Goal: Communication & Community: Answer question/provide support

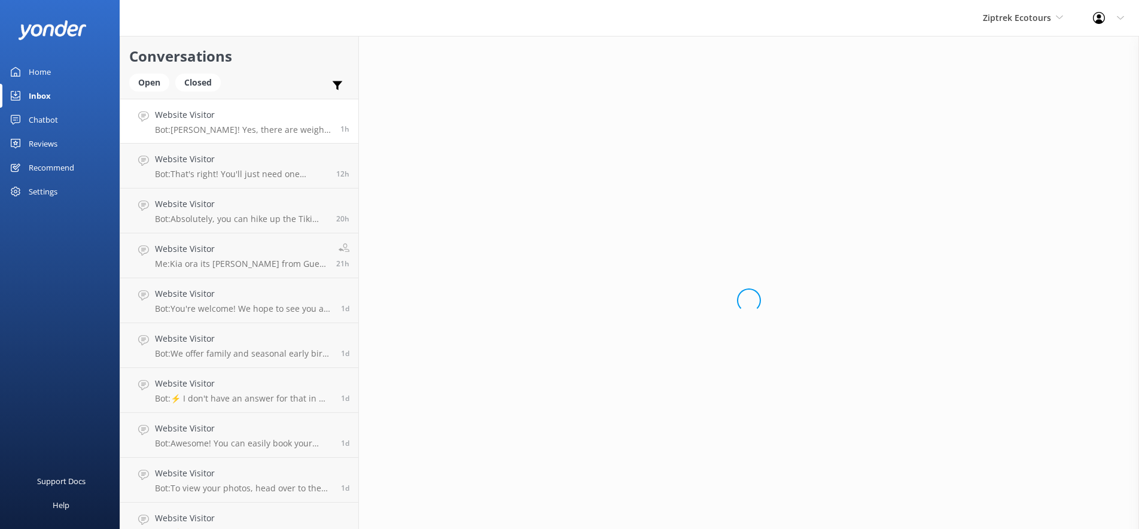
click at [227, 128] on p "Bot: Kia Ora! Yes, there are weight restrictions. We have a strict maximum weig…" at bounding box center [243, 129] width 176 height 11
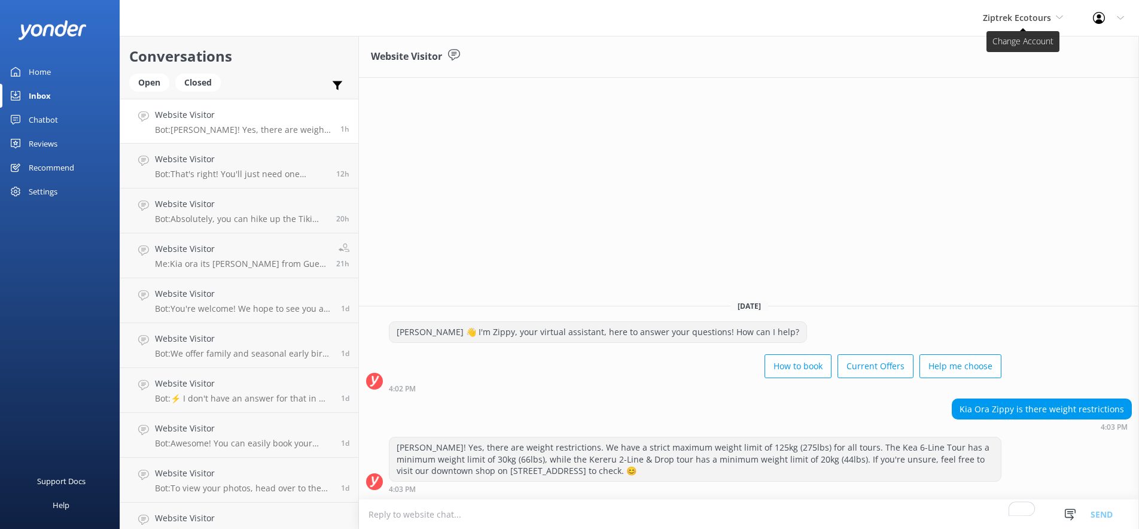
click at [1024, 12] on span "Ziptrek Ecotours" at bounding box center [1017, 17] width 68 height 11
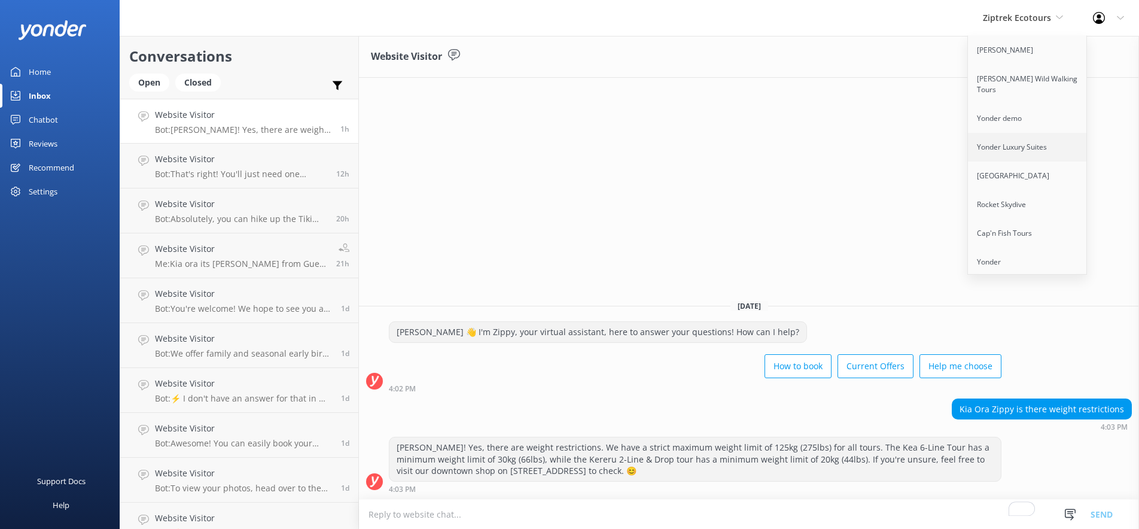
scroll to position [5, 0]
click at [1013, 242] on link "Yonder" at bounding box center [1028, 256] width 120 height 29
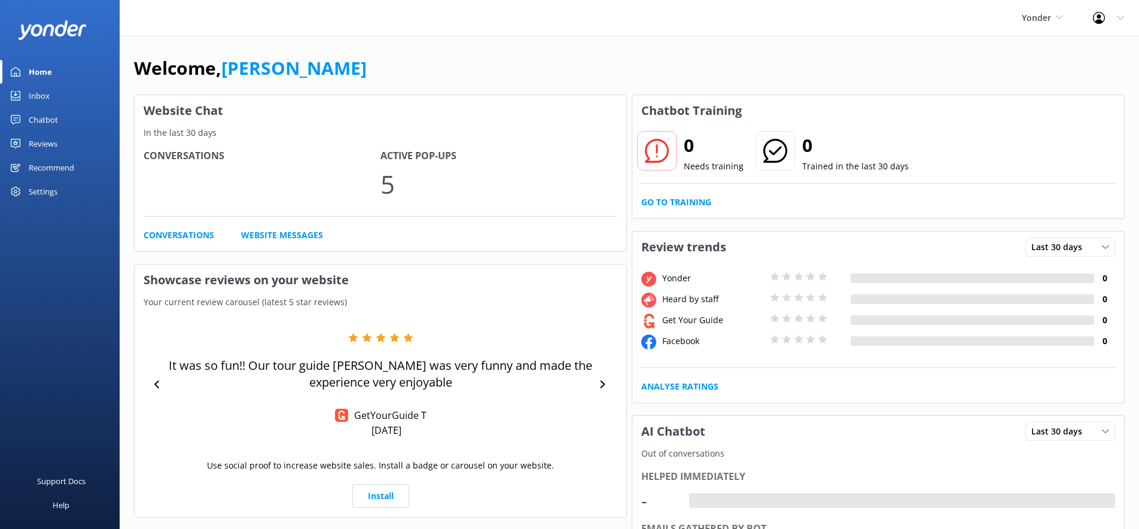
click at [43, 100] on div "Inbox" at bounding box center [39, 96] width 21 height 24
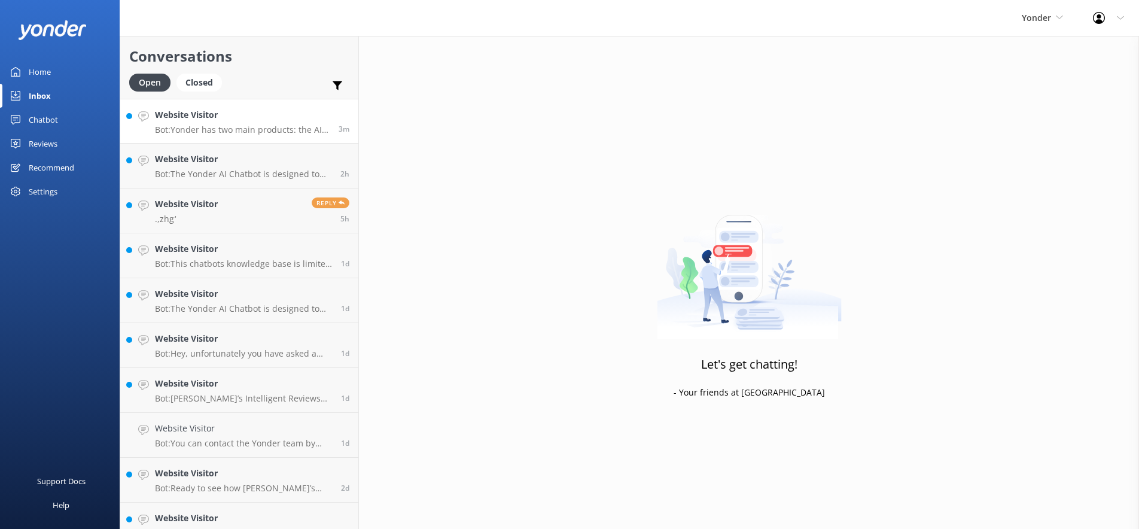
click at [198, 125] on p "Bot: Yonder has two main products: the AI Chatbot and the Reviews product. Pric…" at bounding box center [242, 129] width 175 height 11
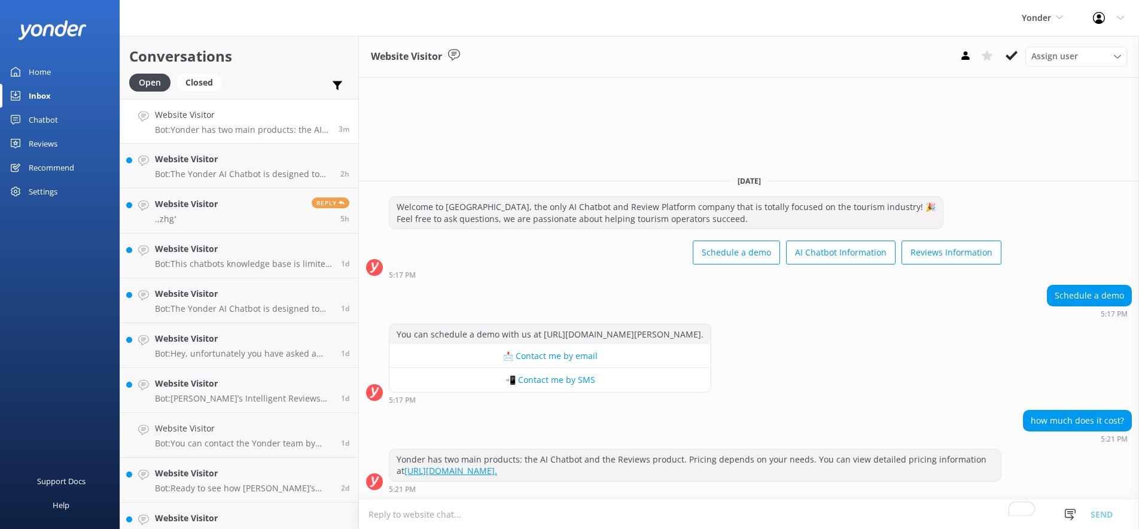
click at [615, 507] on textarea "To enrich screen reader interactions, please activate Accessibility in Grammarl…" at bounding box center [749, 513] width 780 height 29
type textarea "H"
type textarea "W"
click at [240, 169] on p "Bot: The Yonder AI Chatbot is designed to provide instant 24/7 answers, boost b…" at bounding box center [243, 174] width 176 height 11
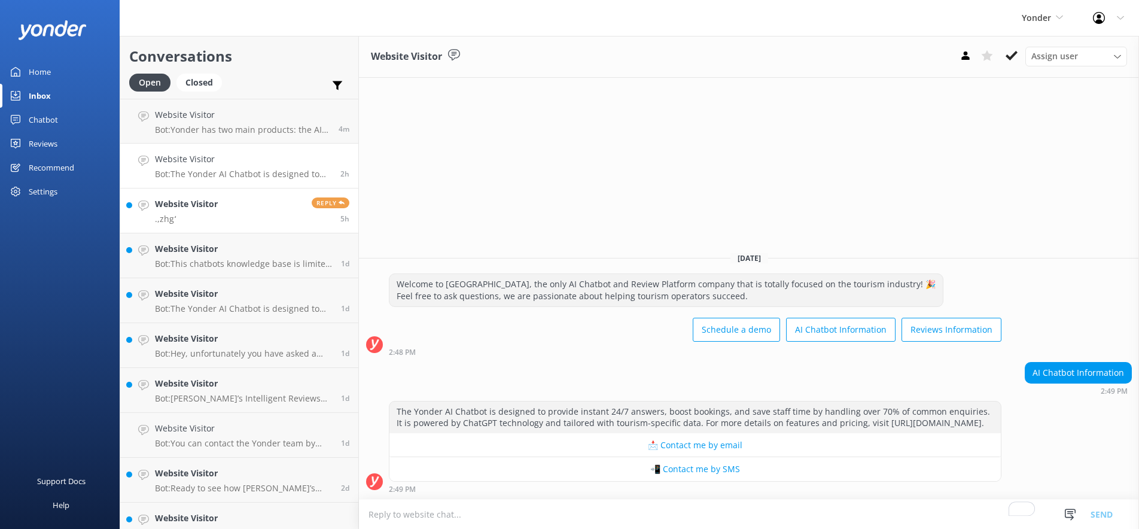
click at [242, 215] on link "Website Visitor .,zhgʻ Reply 5h" at bounding box center [239, 210] width 238 height 45
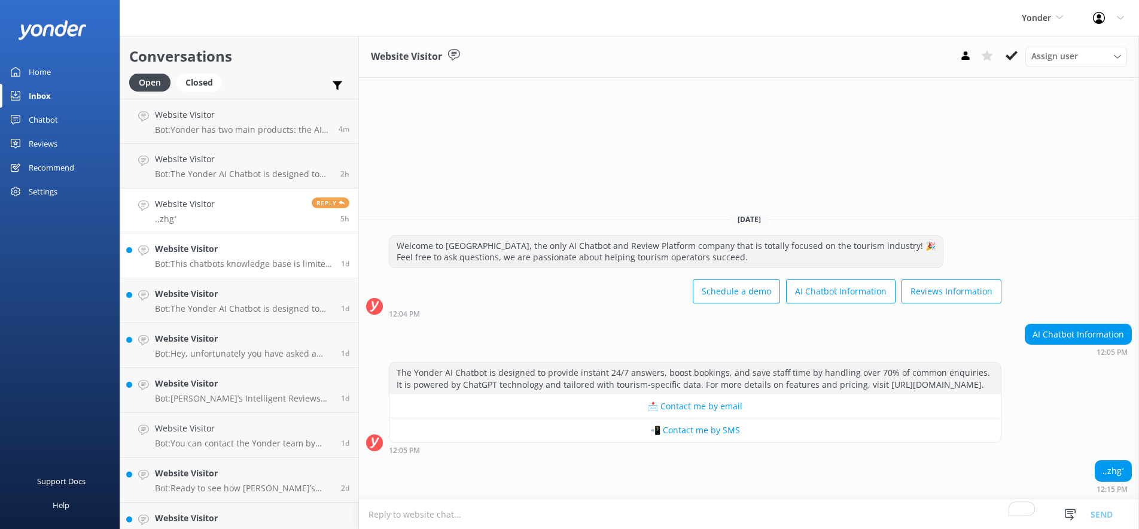
click at [244, 262] on p "Bot: This chatbots knowledge base is limited to Yonder HQ products and question…" at bounding box center [243, 263] width 177 height 11
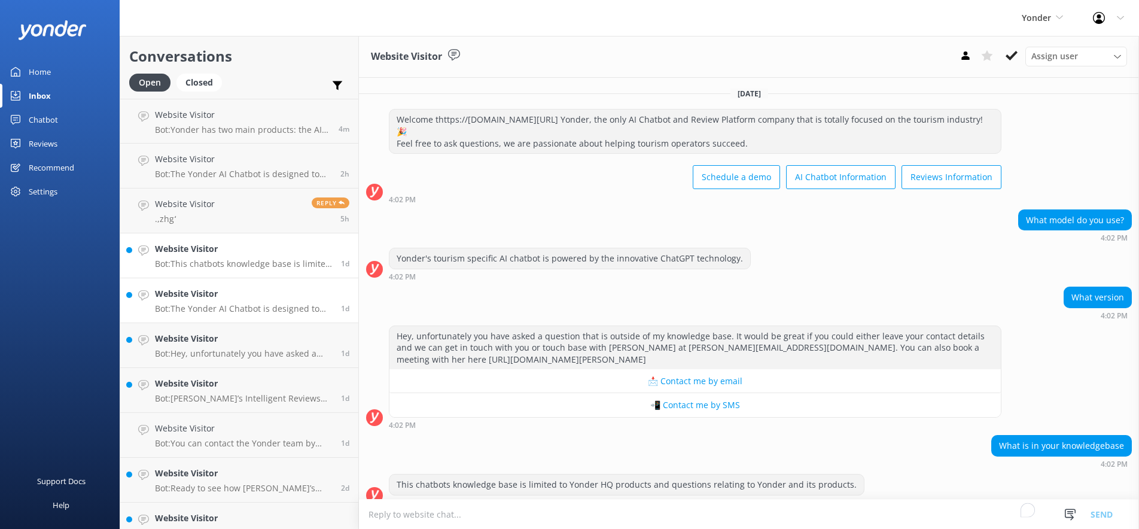
scroll to position [14, 0]
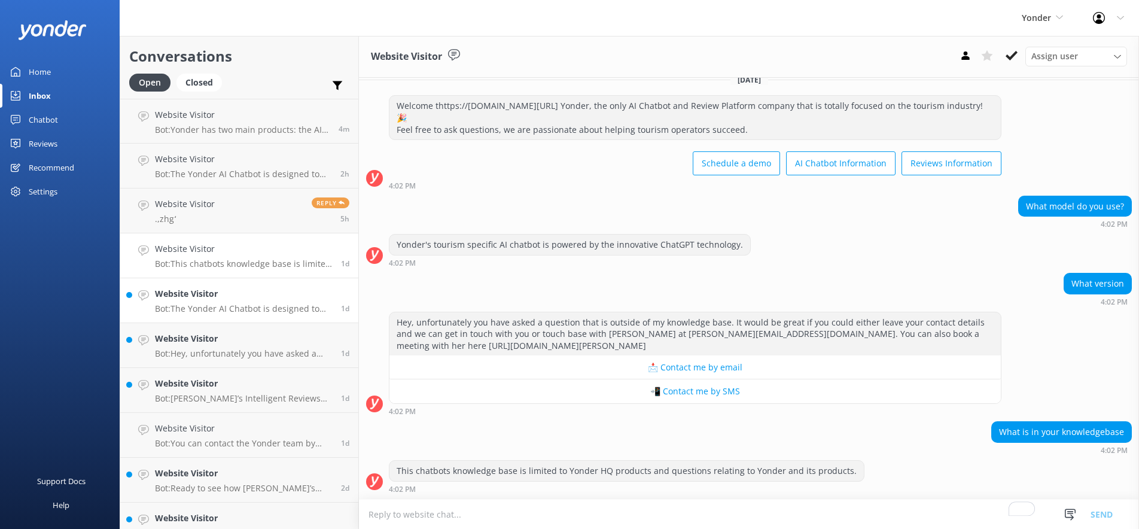
click at [248, 293] on h4 "Website Visitor" at bounding box center [243, 293] width 177 height 13
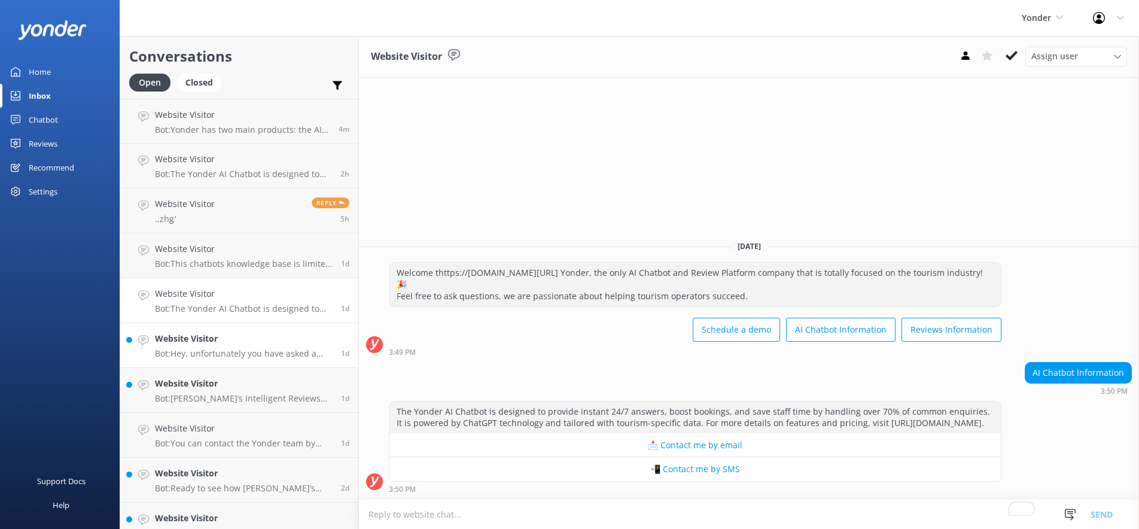
click at [237, 348] on p "Bot: Hey, unfortunately you have asked a question that is outside of my knowled…" at bounding box center [243, 353] width 177 height 11
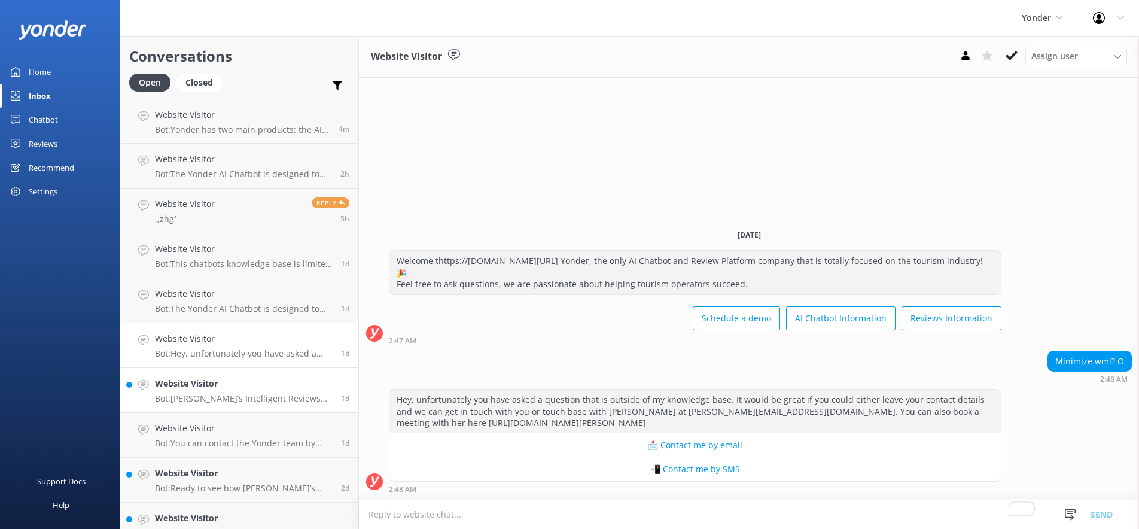
click at [240, 392] on div "Website Visitor Bot: [PERSON_NAME]’s Intelligent Reviews helps you maximize 5-s…" at bounding box center [243, 390] width 177 height 26
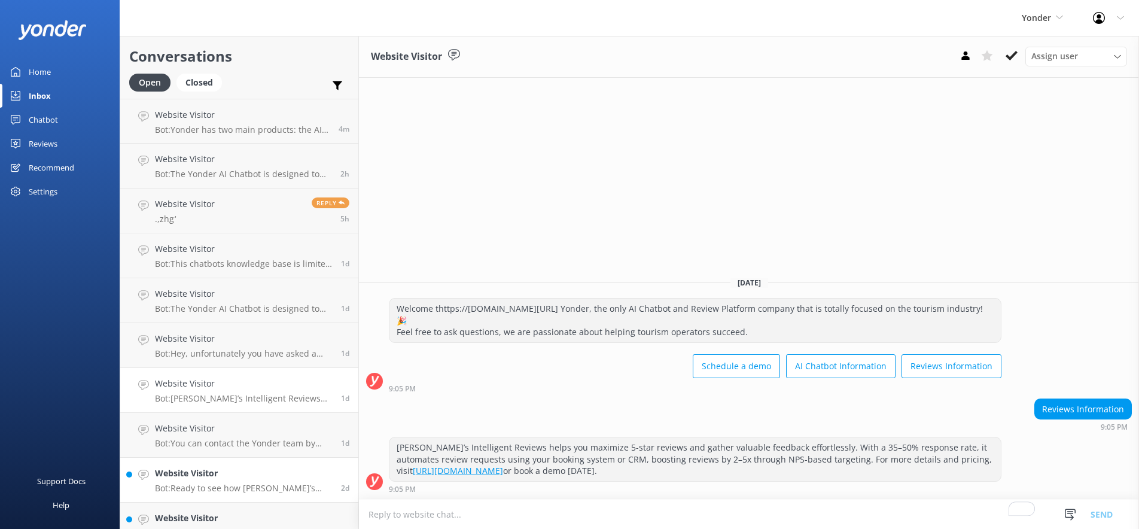
click at [251, 472] on h4 "Website Visitor" at bounding box center [243, 472] width 177 height 13
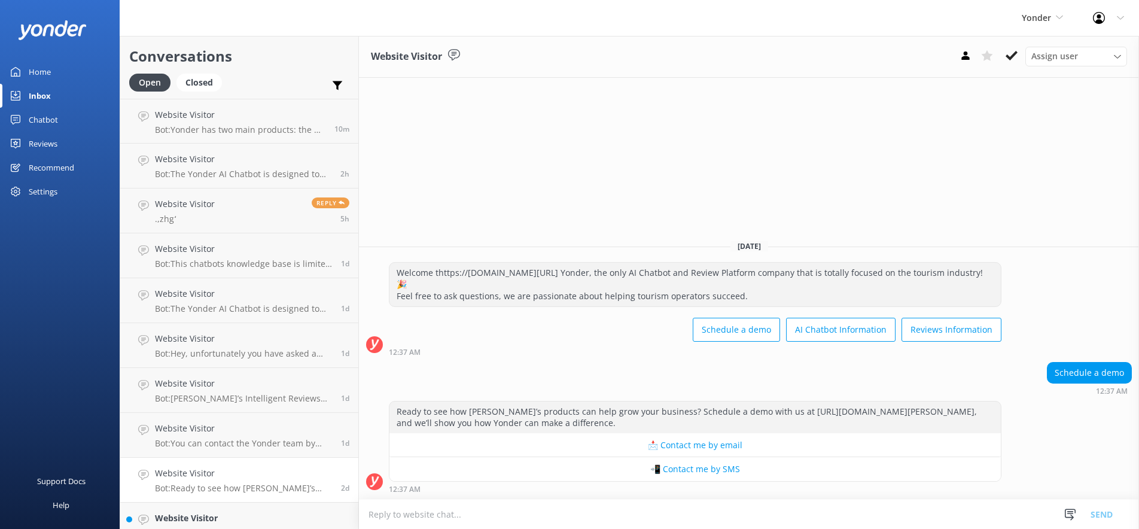
click at [29, 67] on div "Home" at bounding box center [40, 72] width 22 height 24
